Goal: Task Accomplishment & Management: Manage account settings

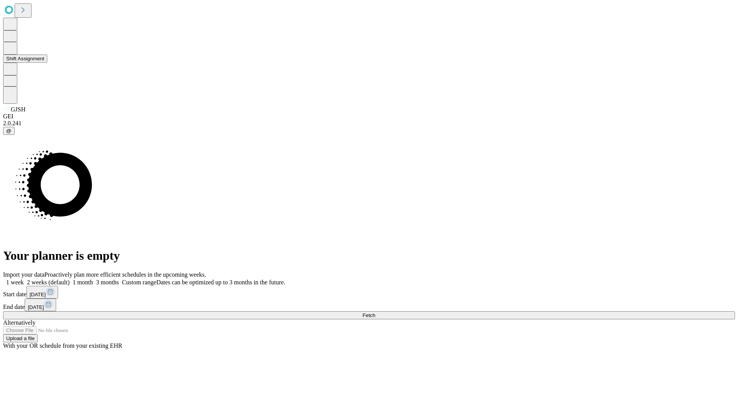
click at [47, 63] on button "Shift Assignment" at bounding box center [25, 59] width 44 height 8
